Goal: Task Accomplishment & Management: Complete application form

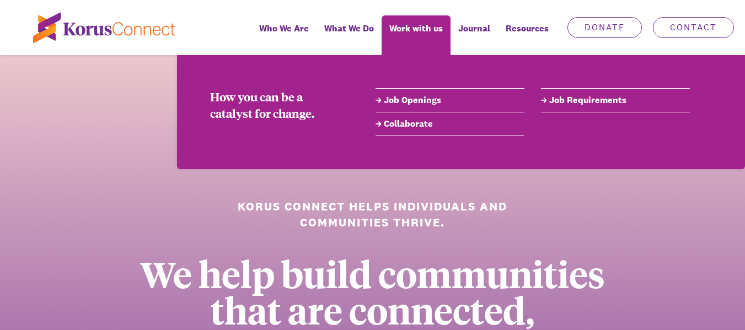
click at [429, 97] on link "Job Openings" at bounding box center [450, 100] width 149 height 13
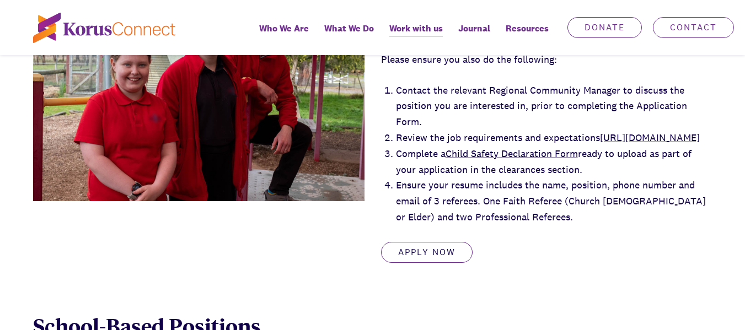
scroll to position [551, 0]
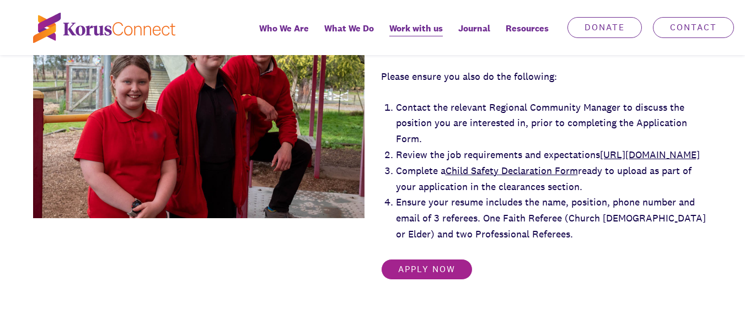
click at [416, 280] on link "Apply Now" at bounding box center [427, 269] width 92 height 21
